Goal: Task Accomplishment & Management: Use online tool/utility

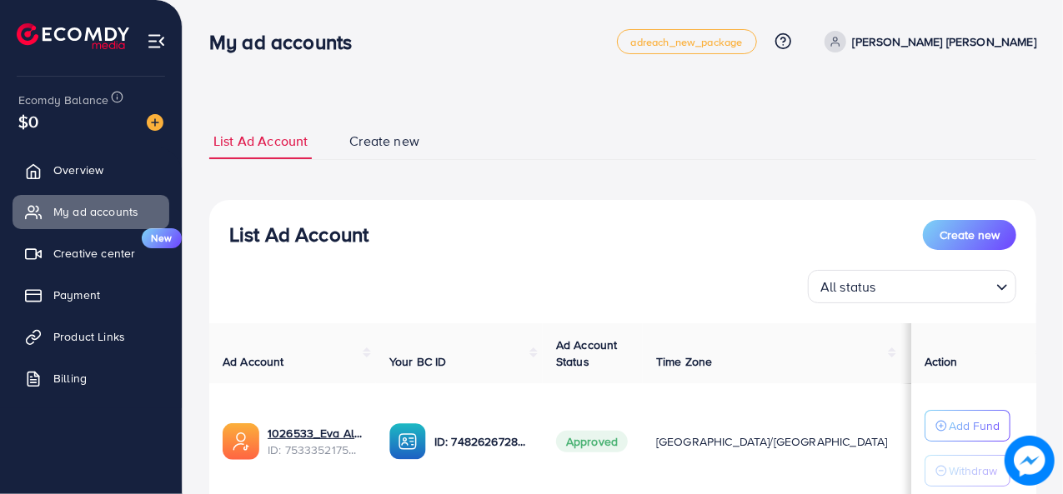
scroll to position [241, 0]
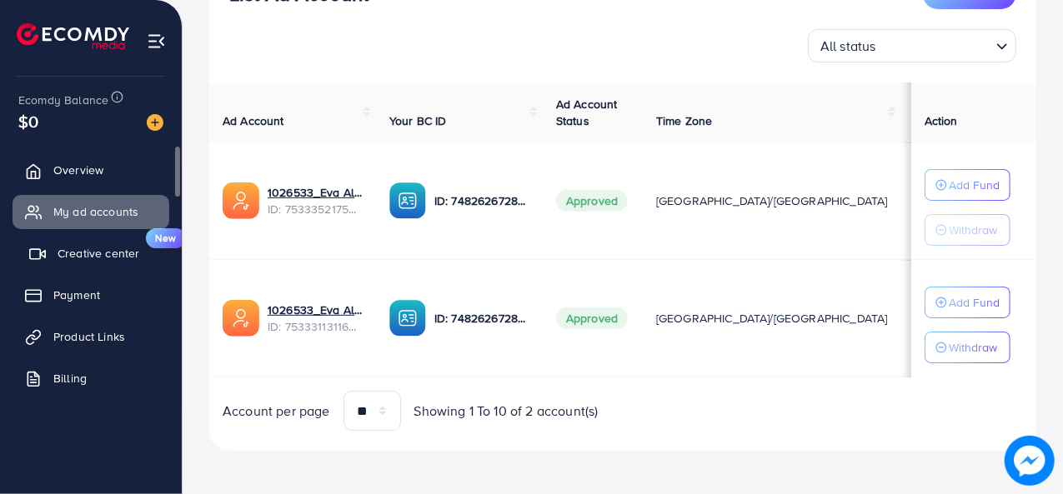
click at [74, 263] on link "Creative center New" at bounding box center [91, 253] width 157 height 33
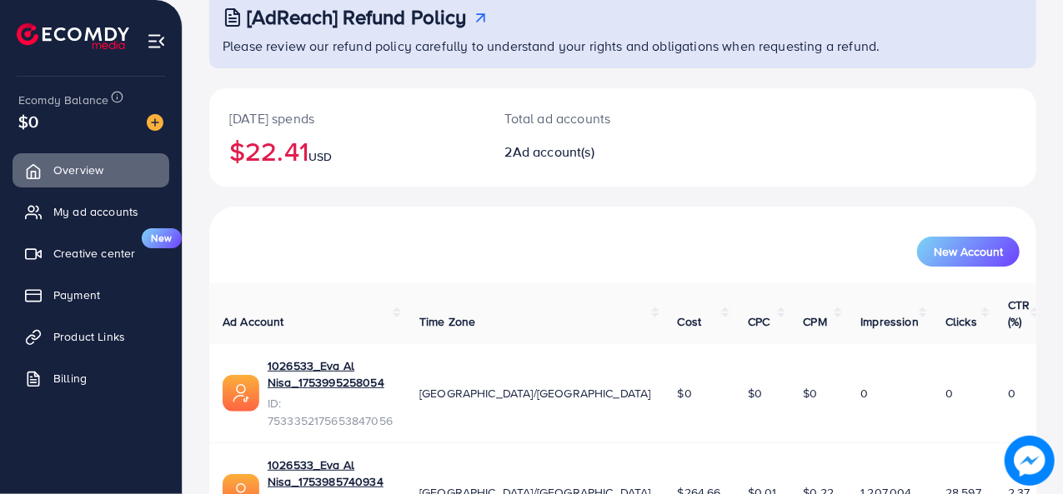
scroll to position [143, 0]
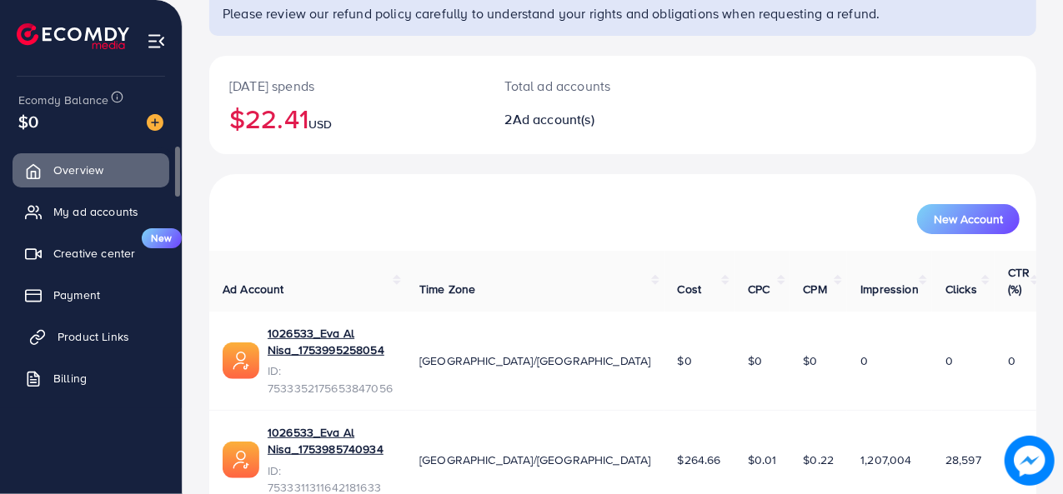
click at [81, 333] on span "Product Links" at bounding box center [94, 337] width 72 height 17
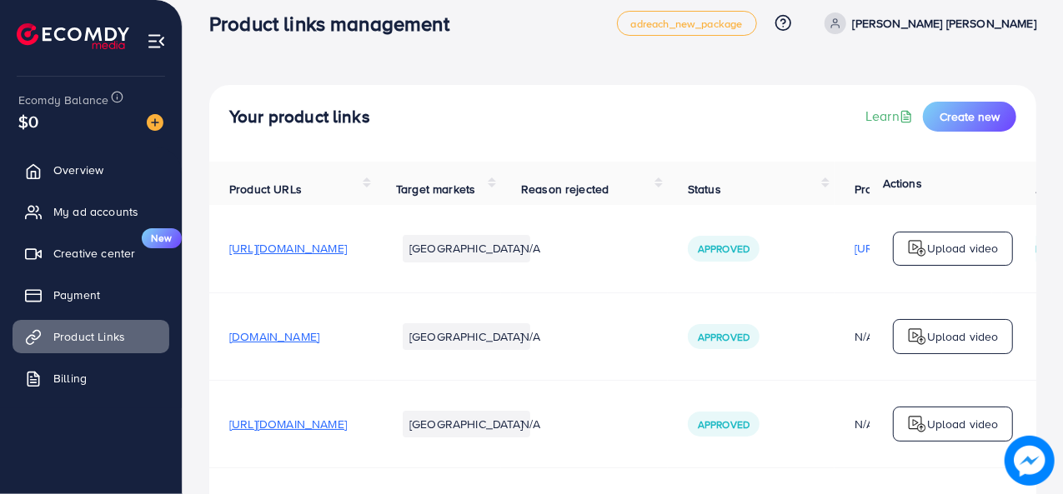
scroll to position [18, 0]
click at [944, 119] on span "Create new" at bounding box center [970, 116] width 60 height 17
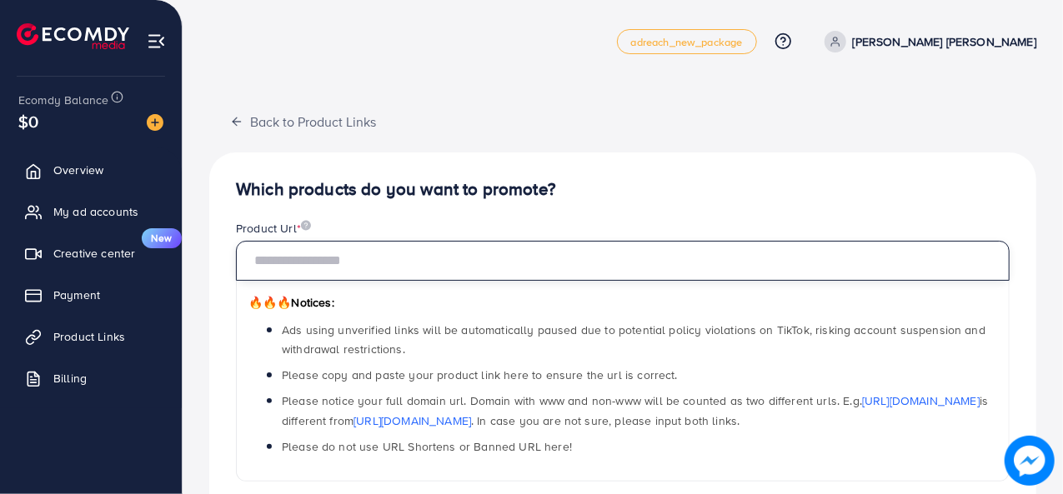
click at [455, 273] on input "text" at bounding box center [623, 261] width 774 height 40
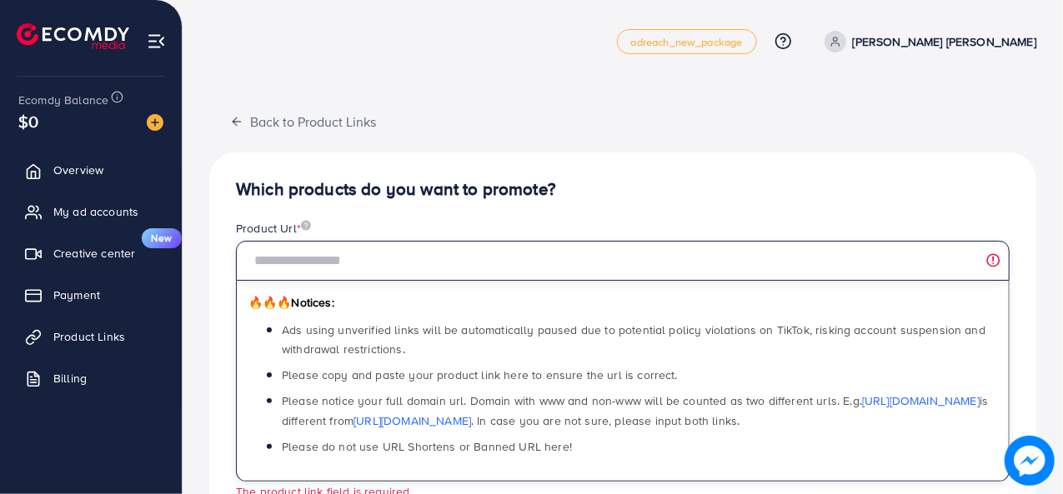
click at [372, 251] on input "text" at bounding box center [623, 261] width 774 height 40
paste input "**********"
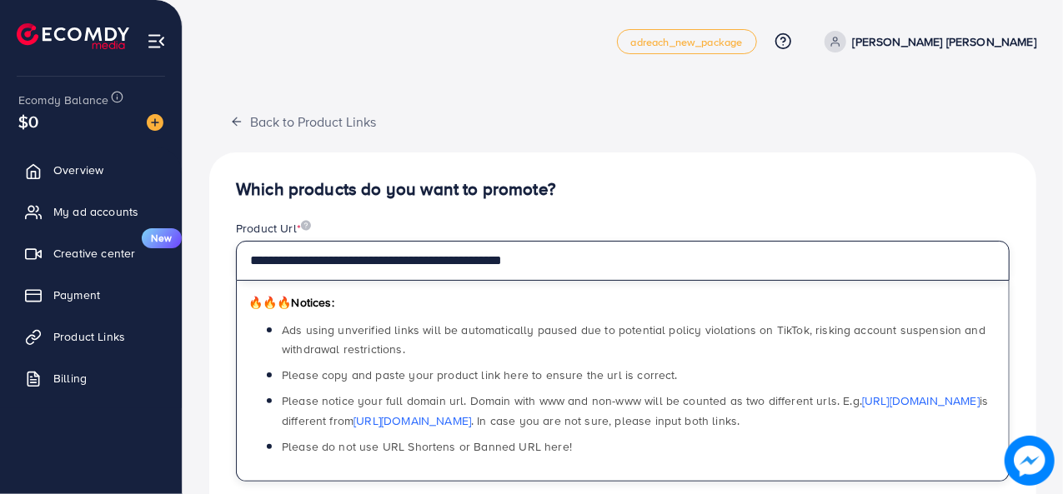
type input "**********"
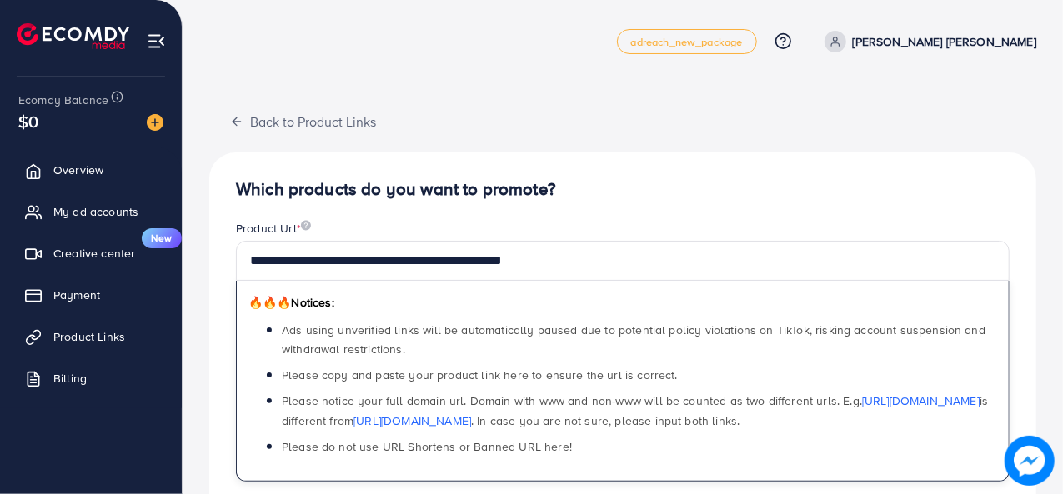
click at [569, 314] on div "🔥🔥🔥 Notices: Ads using unverified links will be automatically paused due to pot…" at bounding box center [623, 381] width 774 height 201
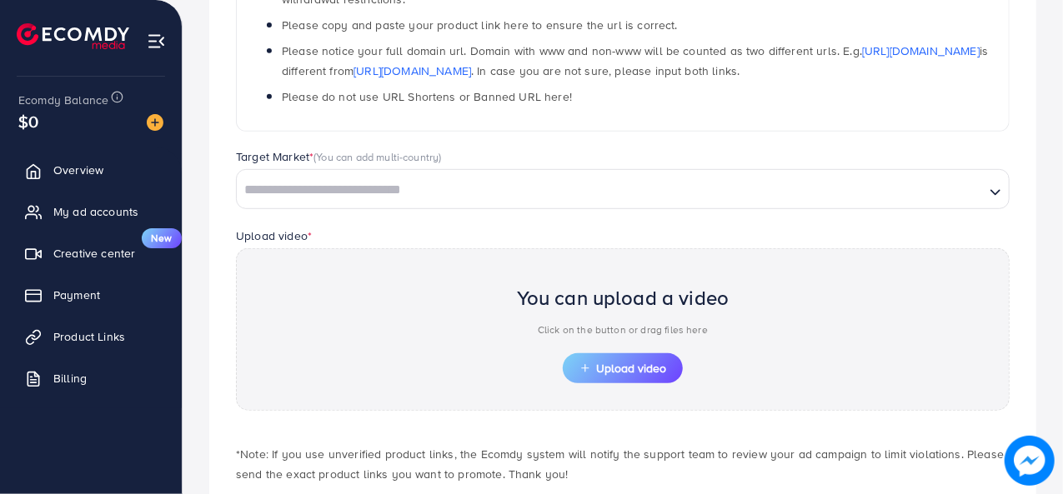
scroll to position [440, 0]
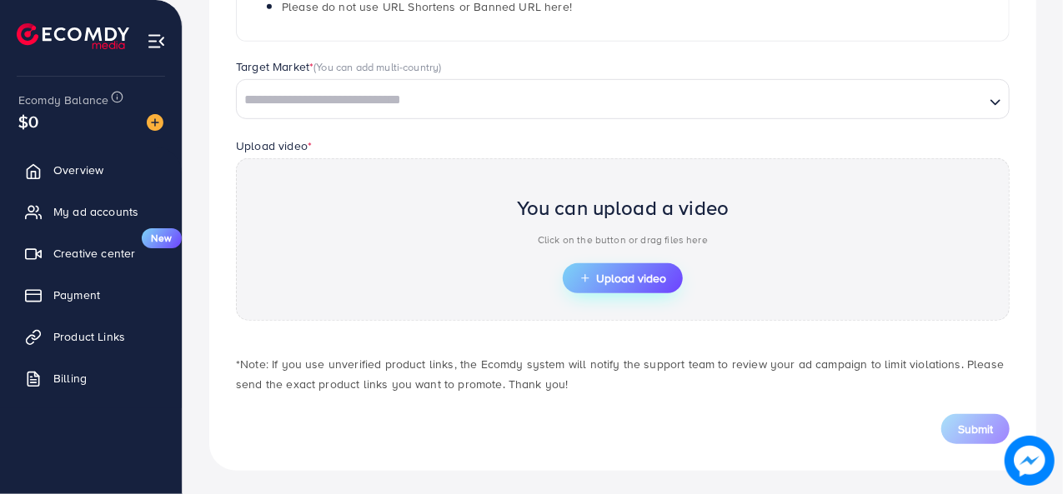
click at [615, 289] on button "Upload video" at bounding box center [623, 278] width 120 height 30
